Goal: Task Accomplishment & Management: Use online tool/utility

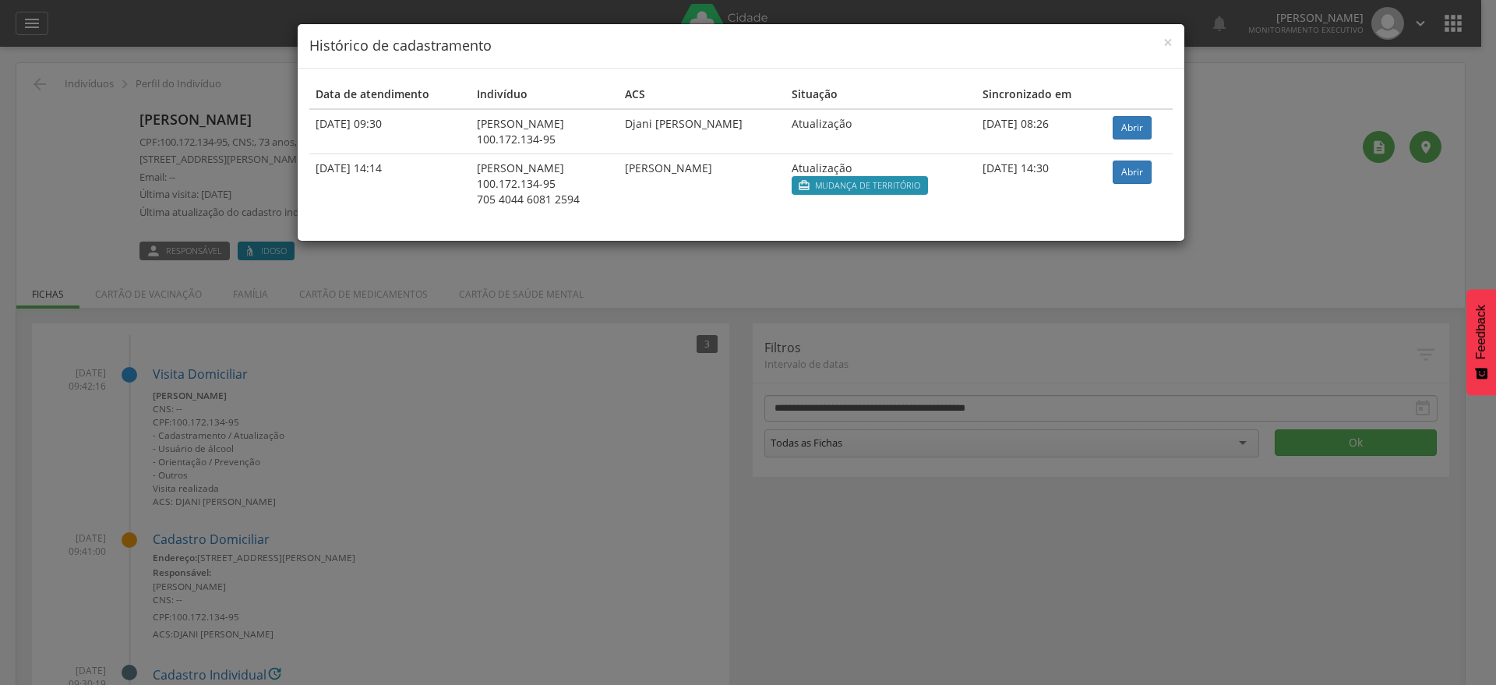
click at [1174, 39] on div "× Histórico de cadastramento" at bounding box center [741, 46] width 887 height 44
click at [1162, 45] on h4 "Histórico de cadastramento" at bounding box center [740, 46] width 863 height 20
click at [1169, 44] on span "×" at bounding box center [1167, 42] width 9 height 22
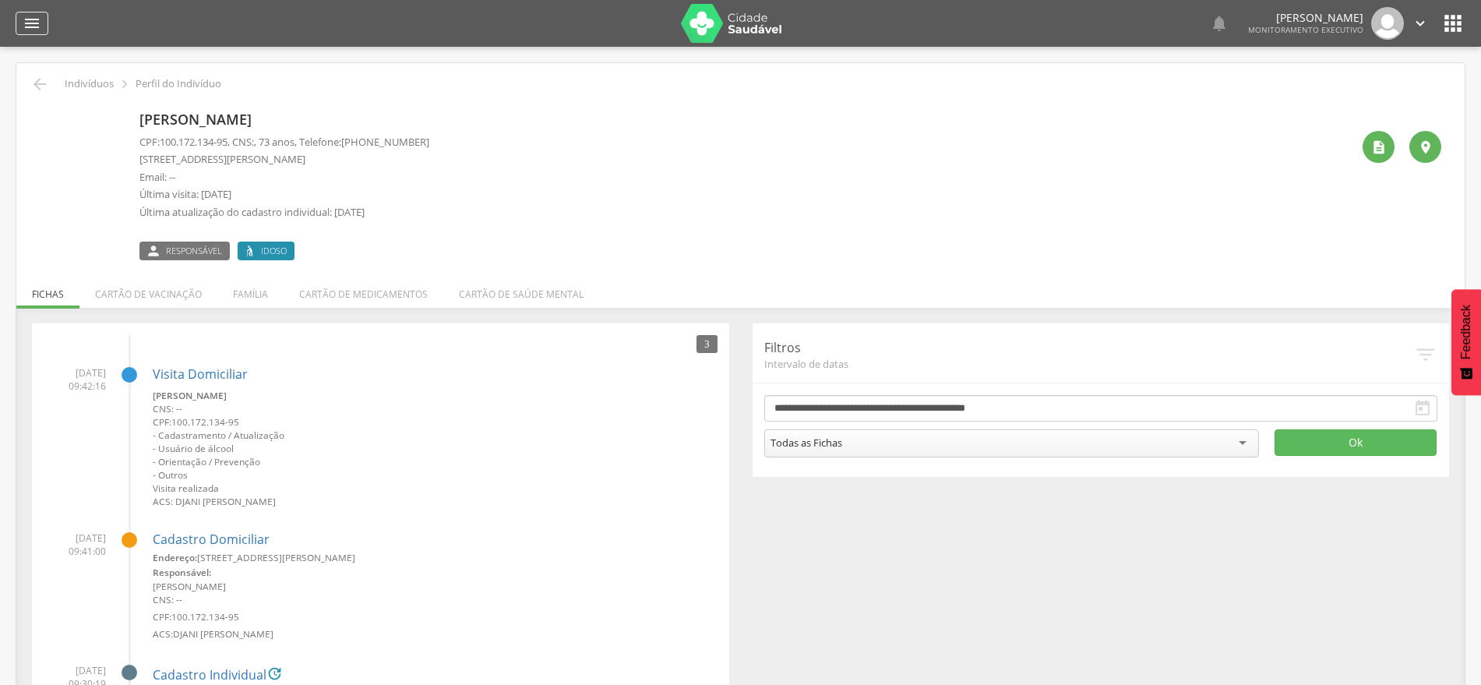
click at [30, 28] on icon "" at bounding box center [32, 23] width 19 height 19
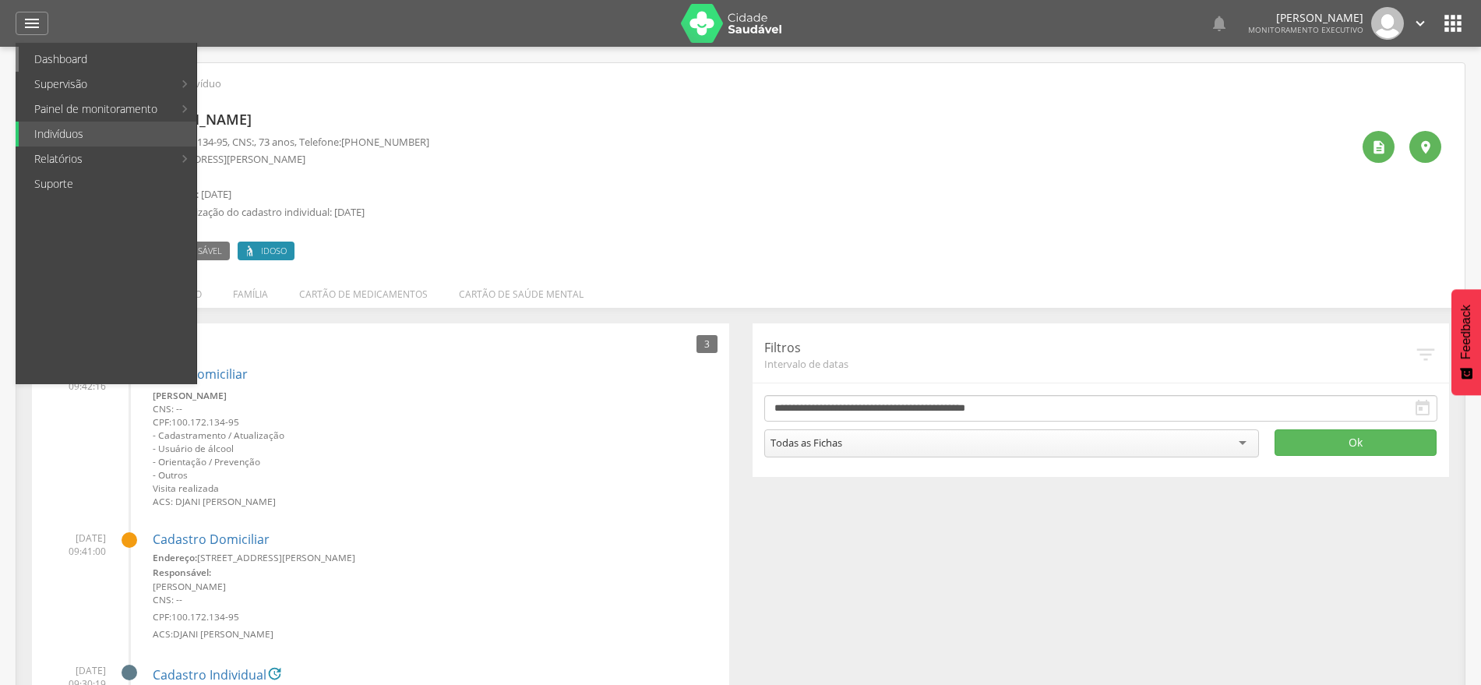
click at [67, 58] on link "Dashboard" at bounding box center [108, 59] width 178 height 25
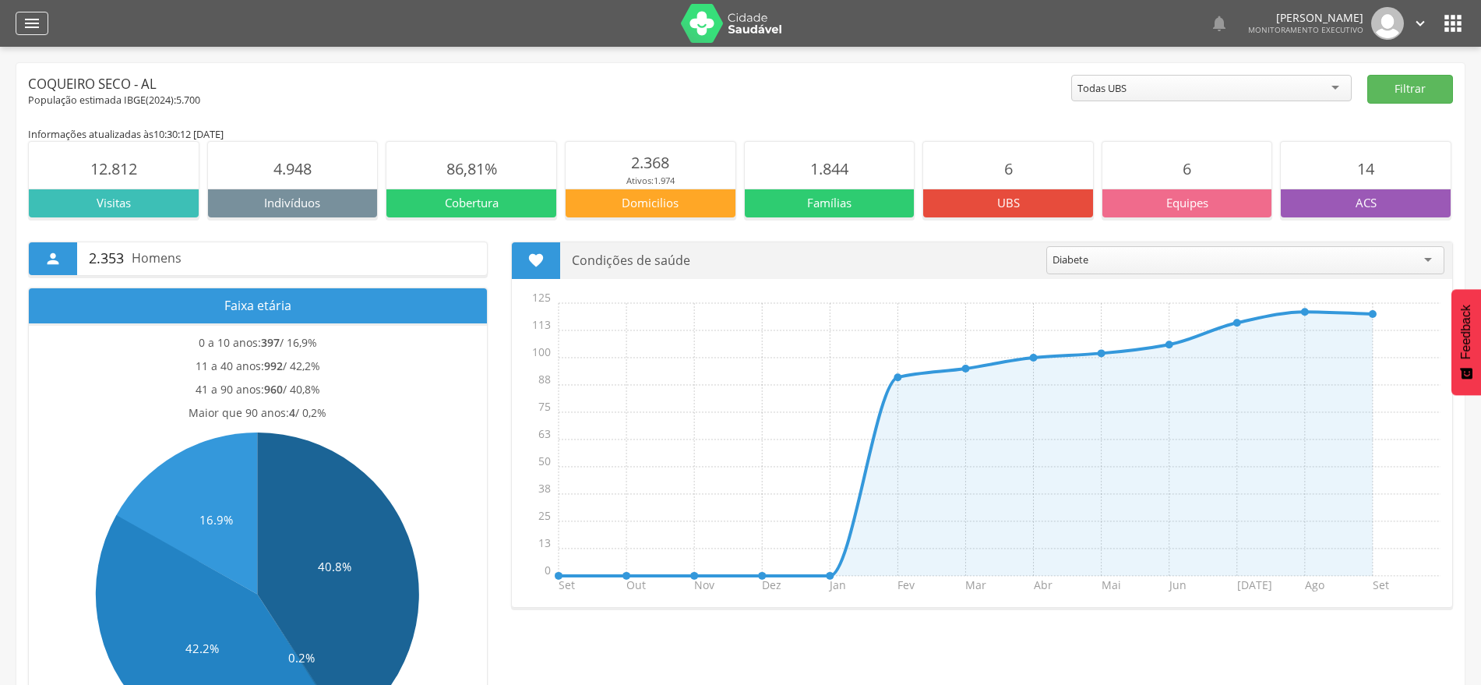
click at [34, 21] on icon "" at bounding box center [32, 23] width 19 height 19
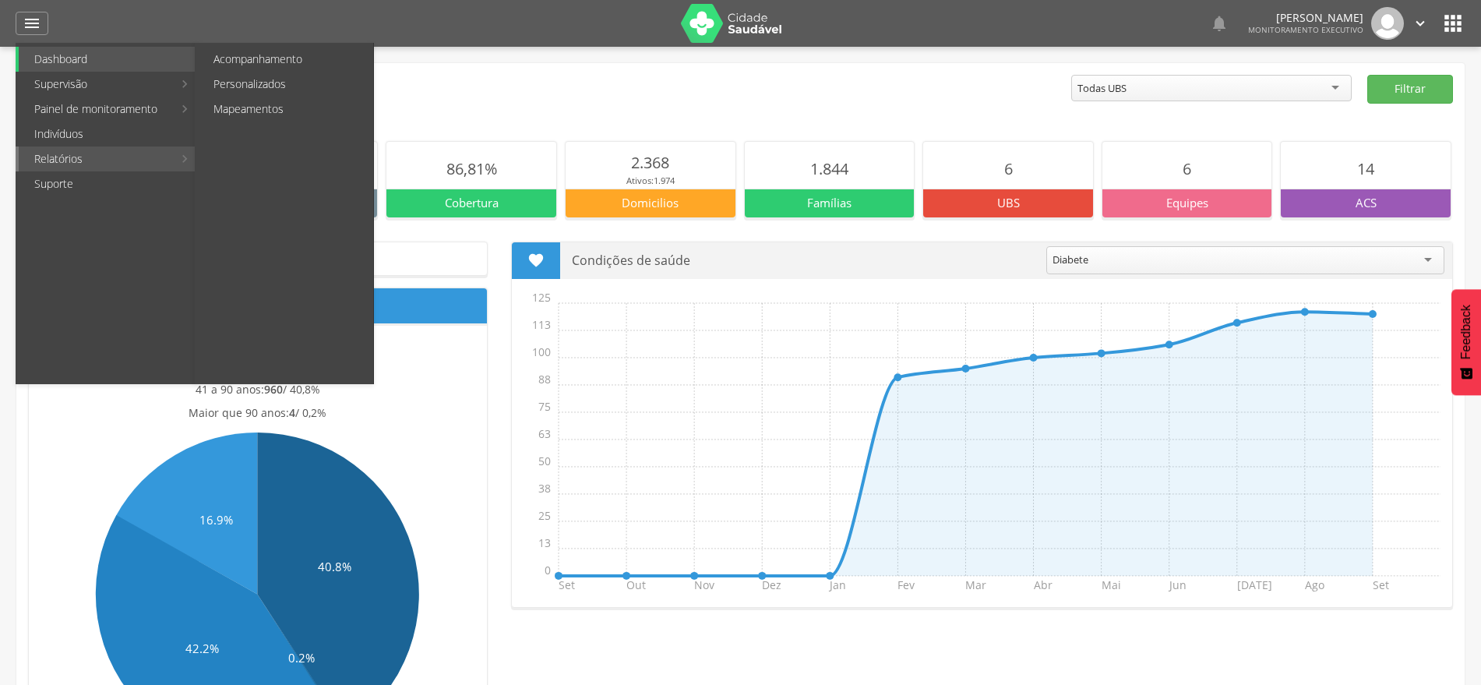
click at [77, 161] on link "Relatórios" at bounding box center [96, 158] width 154 height 25
click at [283, 81] on link "Personalizados" at bounding box center [285, 84] width 175 height 25
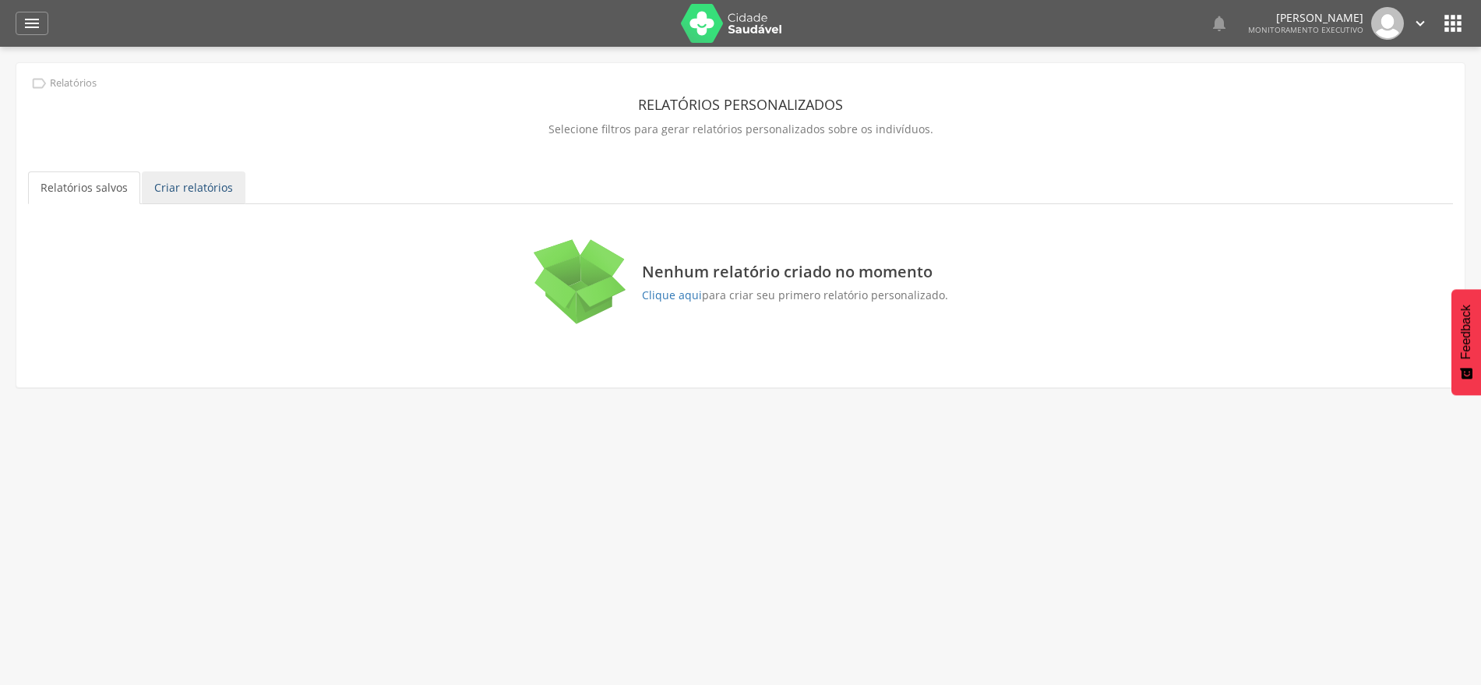
click at [200, 193] on link "Criar relatórios" at bounding box center [194, 187] width 104 height 33
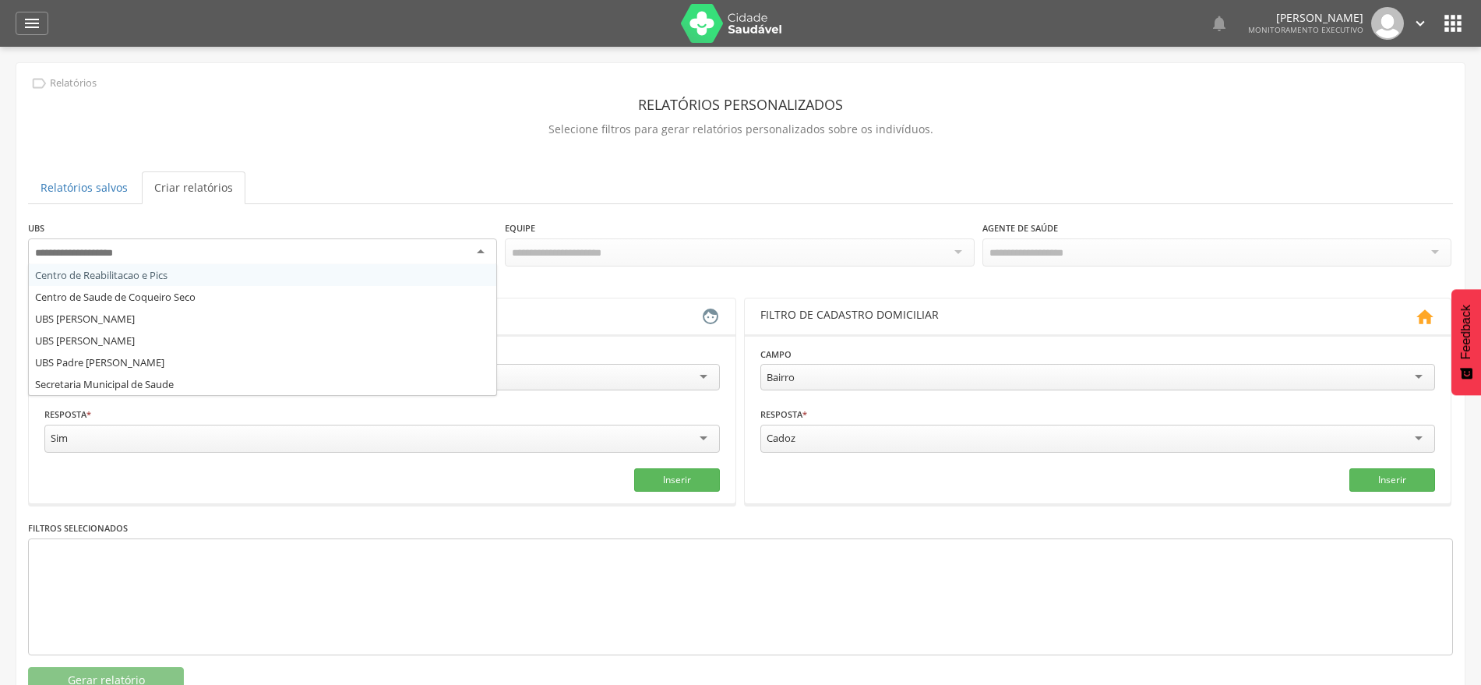
click at [376, 251] on div at bounding box center [262, 252] width 469 height 28
click at [584, 365] on div "Responsável familiar" at bounding box center [382, 377] width 676 height 26
click at [333, 299] on header "Filtro de cadastro individual " at bounding box center [382, 316] width 707 height 36
click at [583, 376] on div "Responsável familiar" at bounding box center [382, 377] width 676 height 26
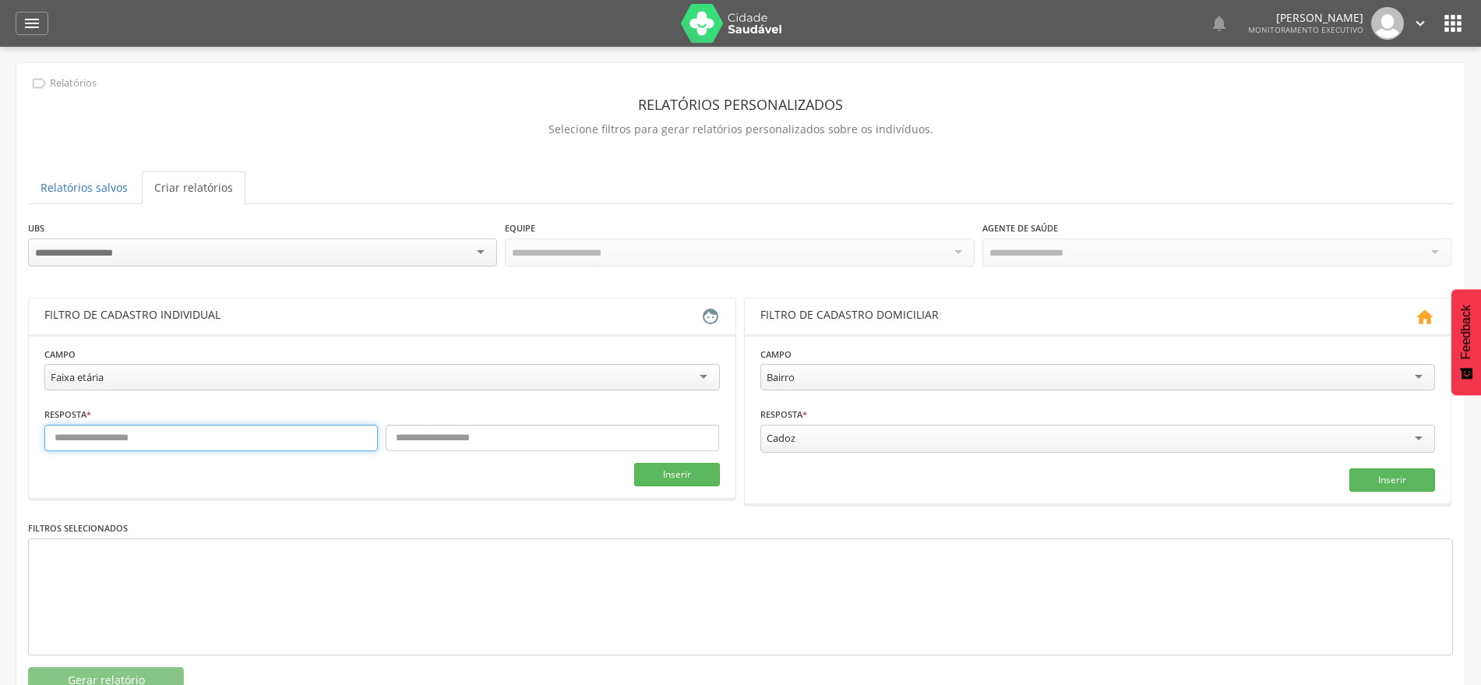
click at [313, 429] on input "text" at bounding box center [211, 438] width 334 height 26
type input "*"
click at [505, 437] on input "text" at bounding box center [553, 438] width 334 height 26
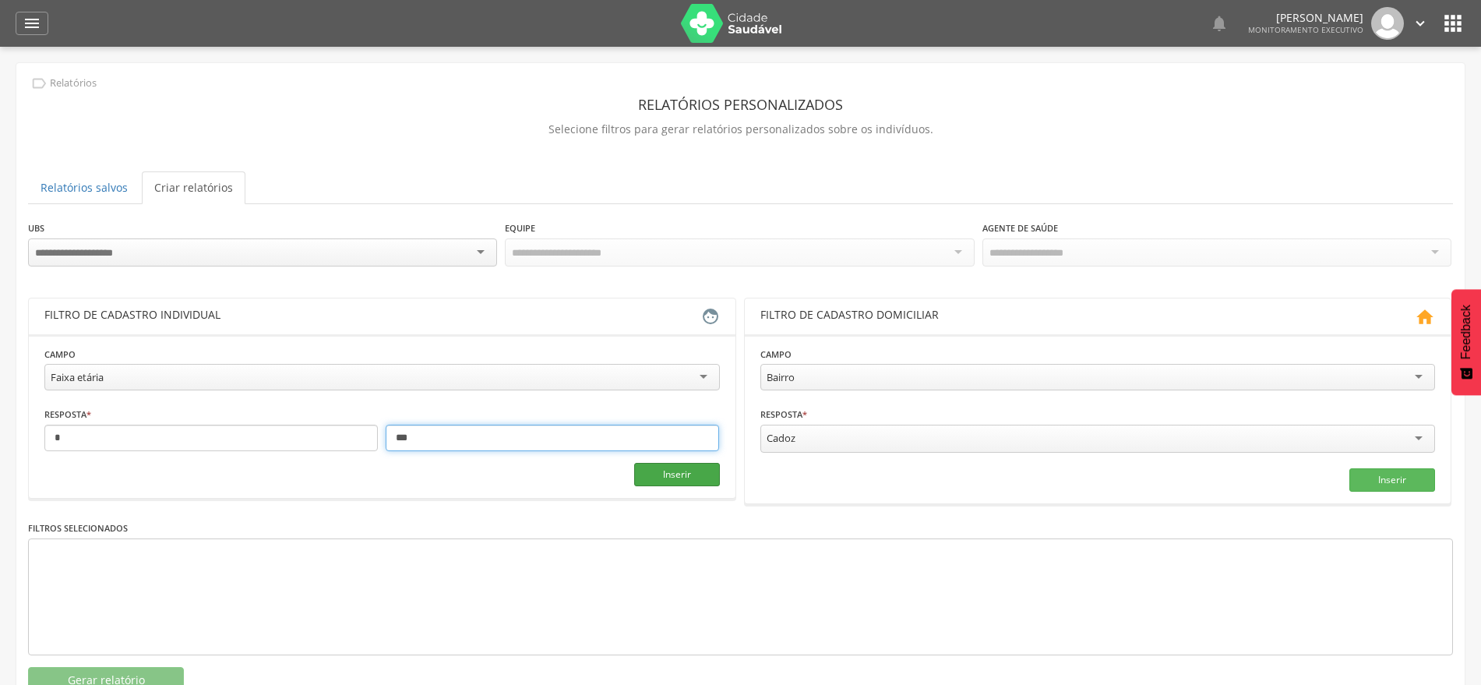
type input "***"
drag, startPoint x: 676, startPoint y: 473, endPoint x: 638, endPoint y: 461, distance: 39.9
click at [673, 473] on button "Inserir" at bounding box center [677, 474] width 86 height 23
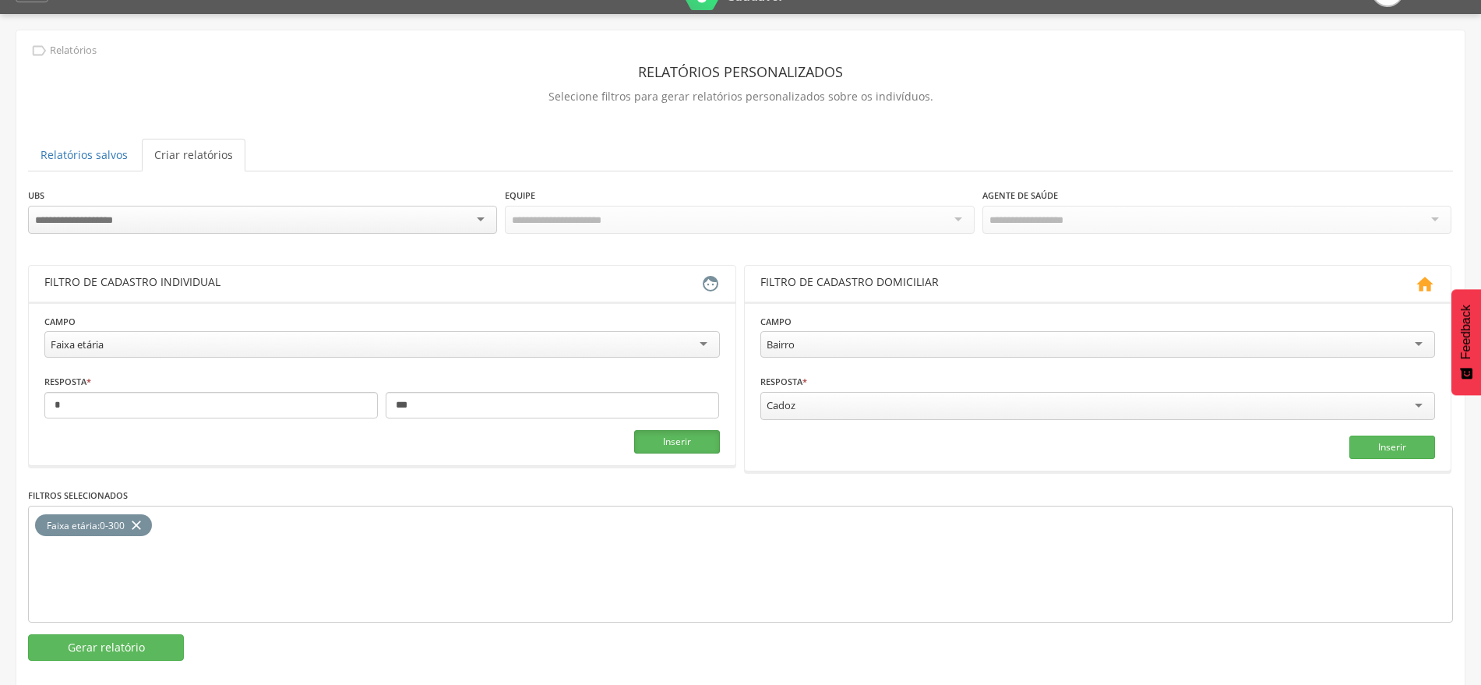
scroll to position [49, 0]
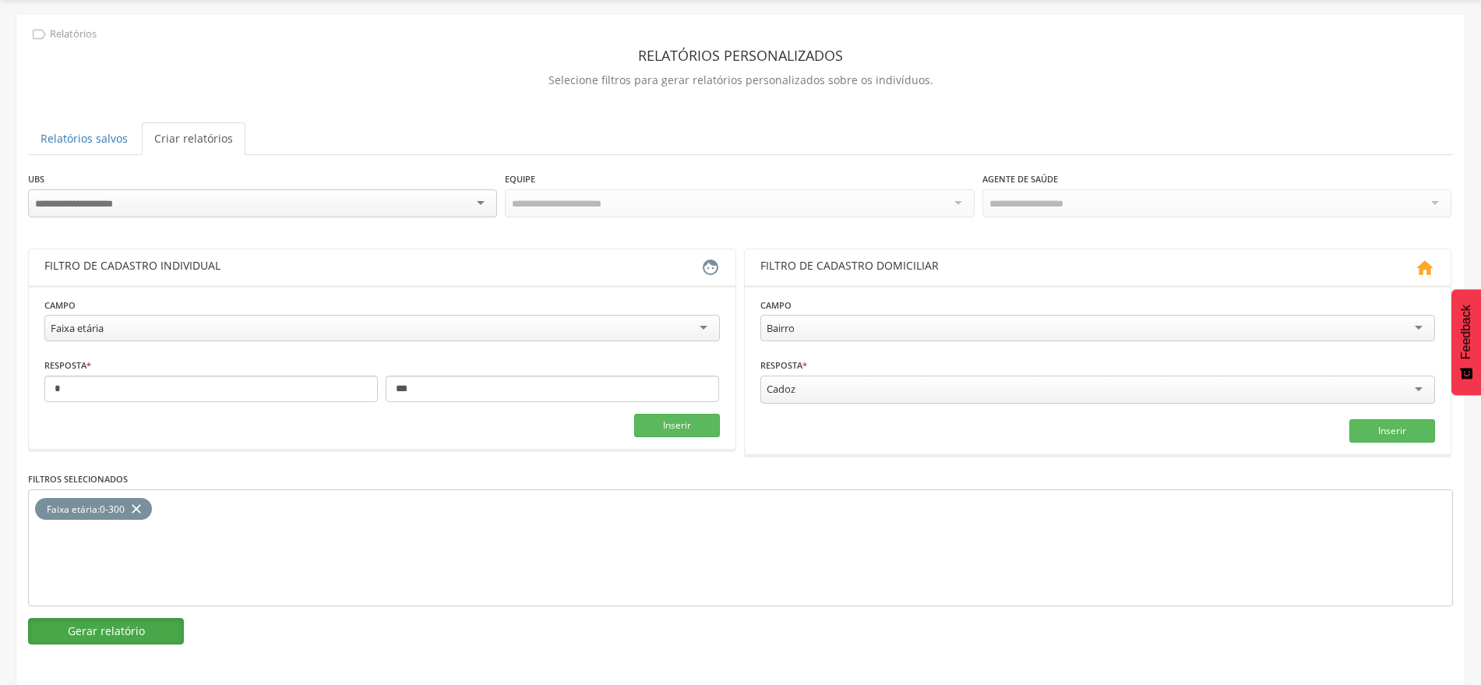
click at [93, 629] on button "Gerar relatório" at bounding box center [106, 631] width 156 height 26
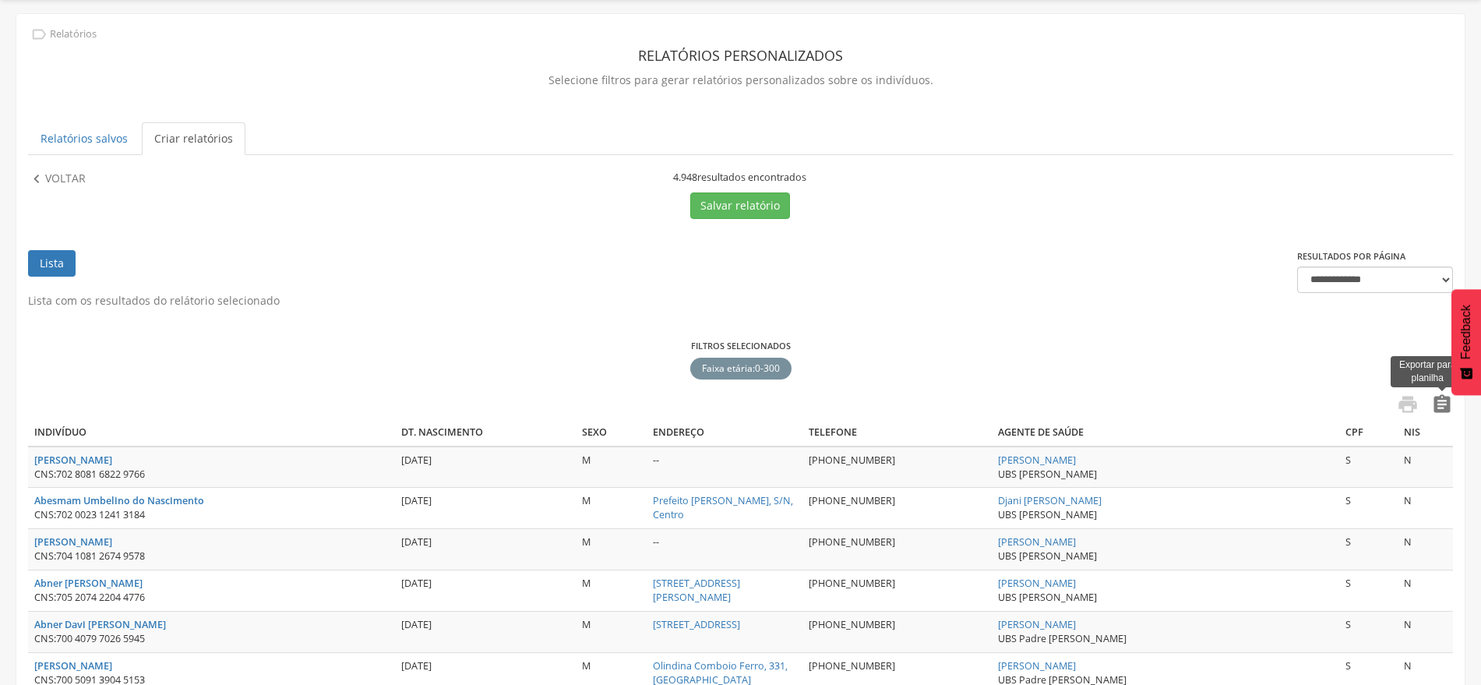
click at [1436, 412] on icon "" at bounding box center [1442, 405] width 22 height 22
